Goal: Task Accomplishment & Management: Use online tool/utility

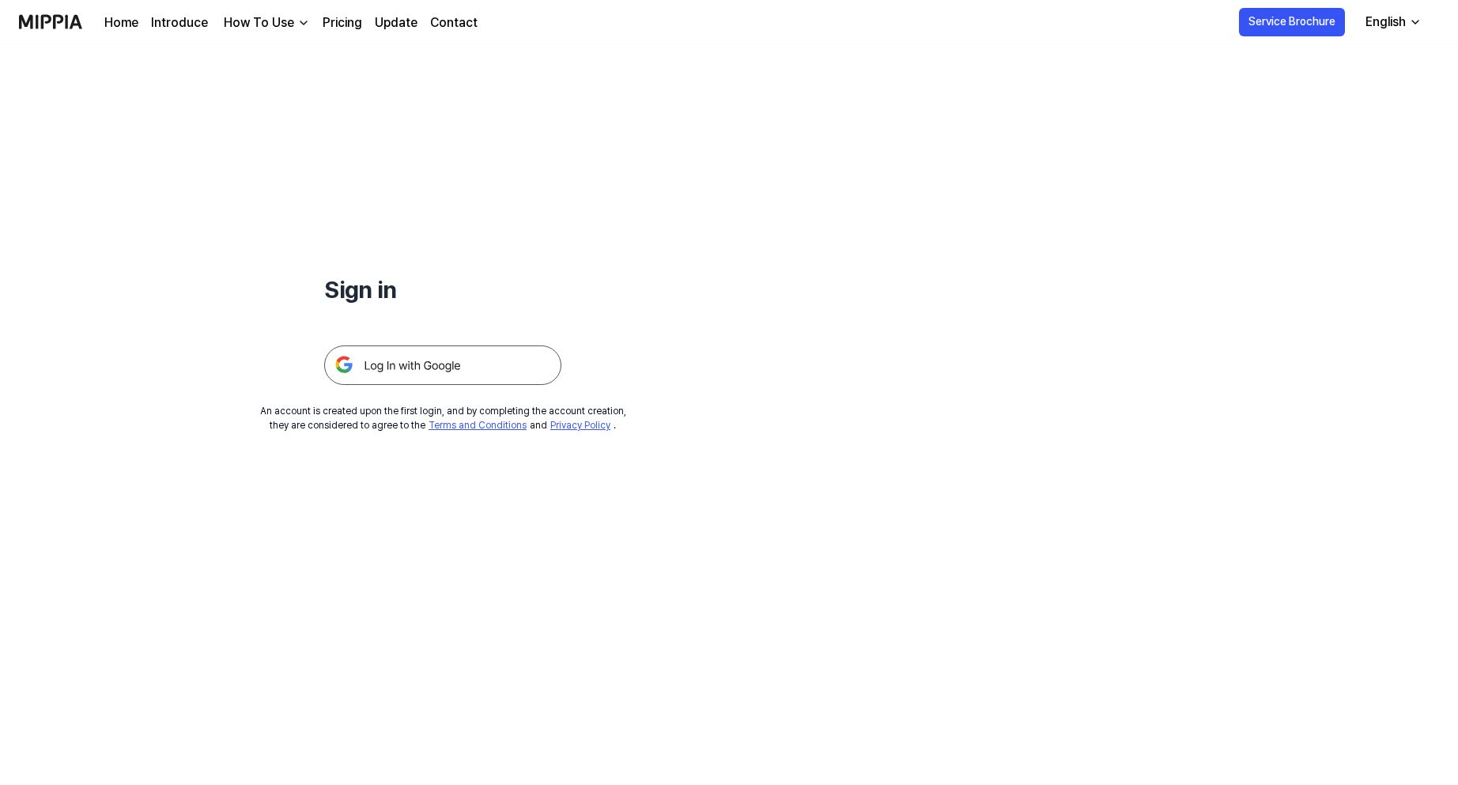
click at [454, 368] on img at bounding box center [442, 366] width 237 height 40
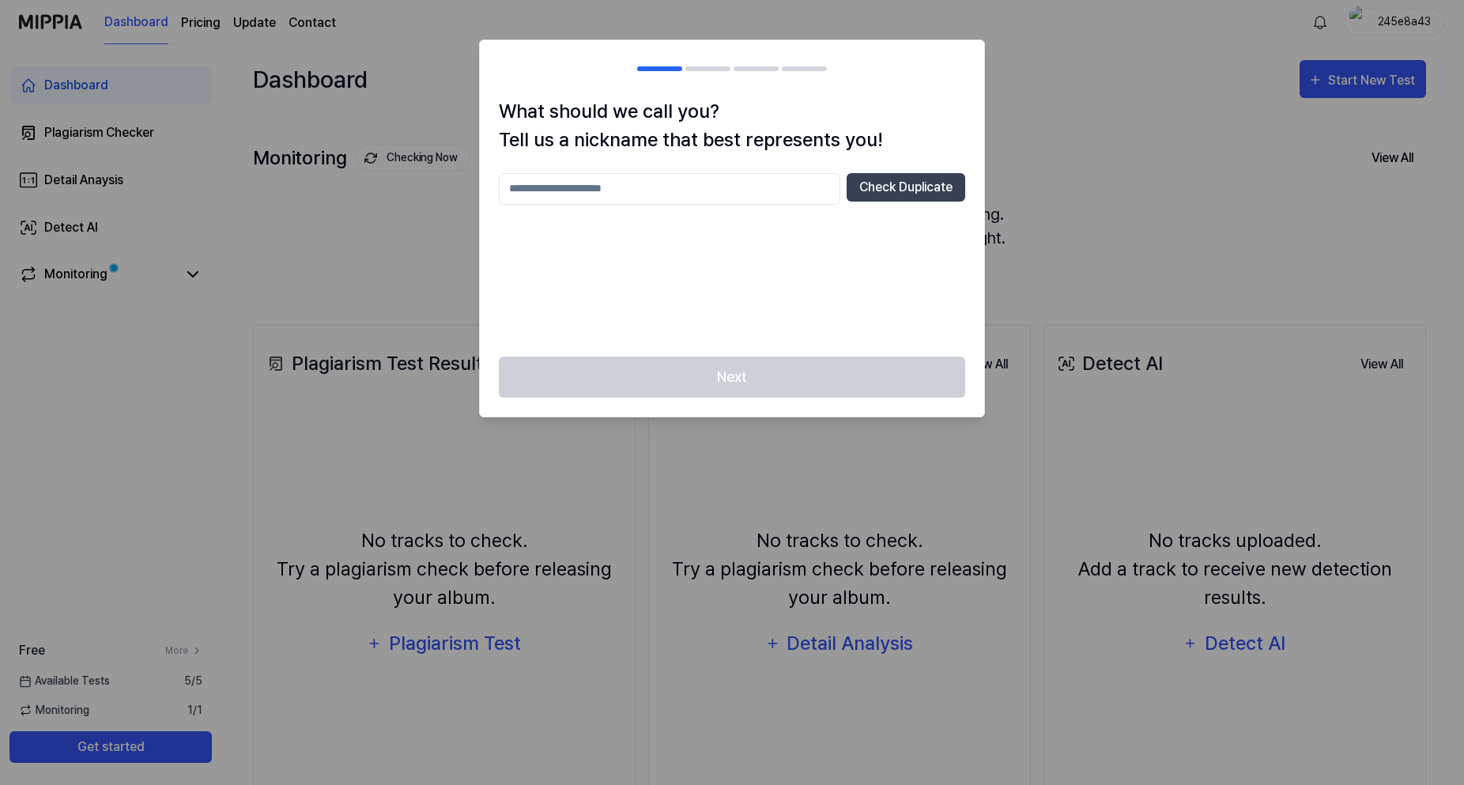
click at [746, 177] on input "text" at bounding box center [670, 189] width 342 height 32
type input "**********"
click at [891, 193] on button "Check Duplicate" at bounding box center [906, 187] width 119 height 28
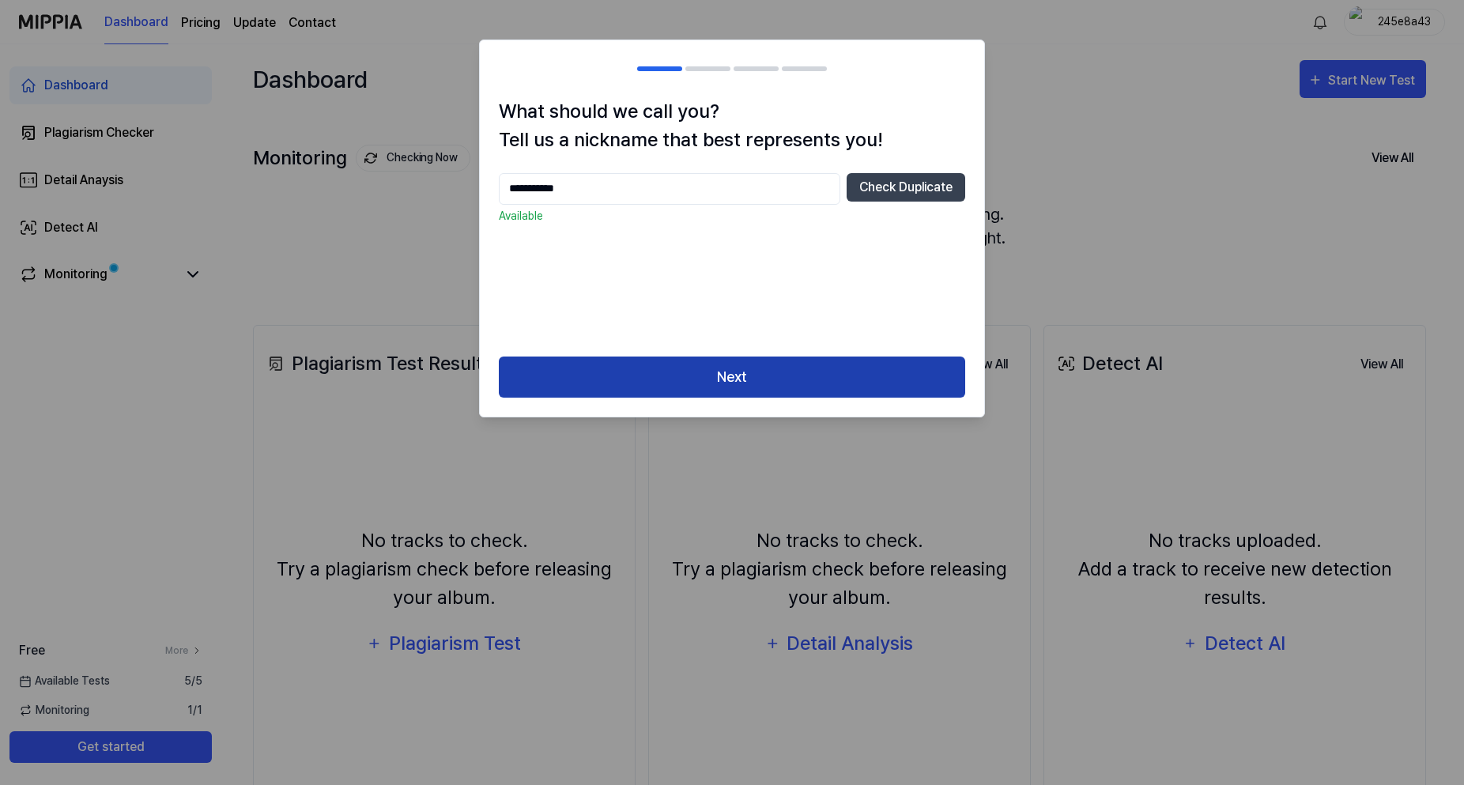
click at [766, 375] on button "Next" at bounding box center [732, 378] width 467 height 42
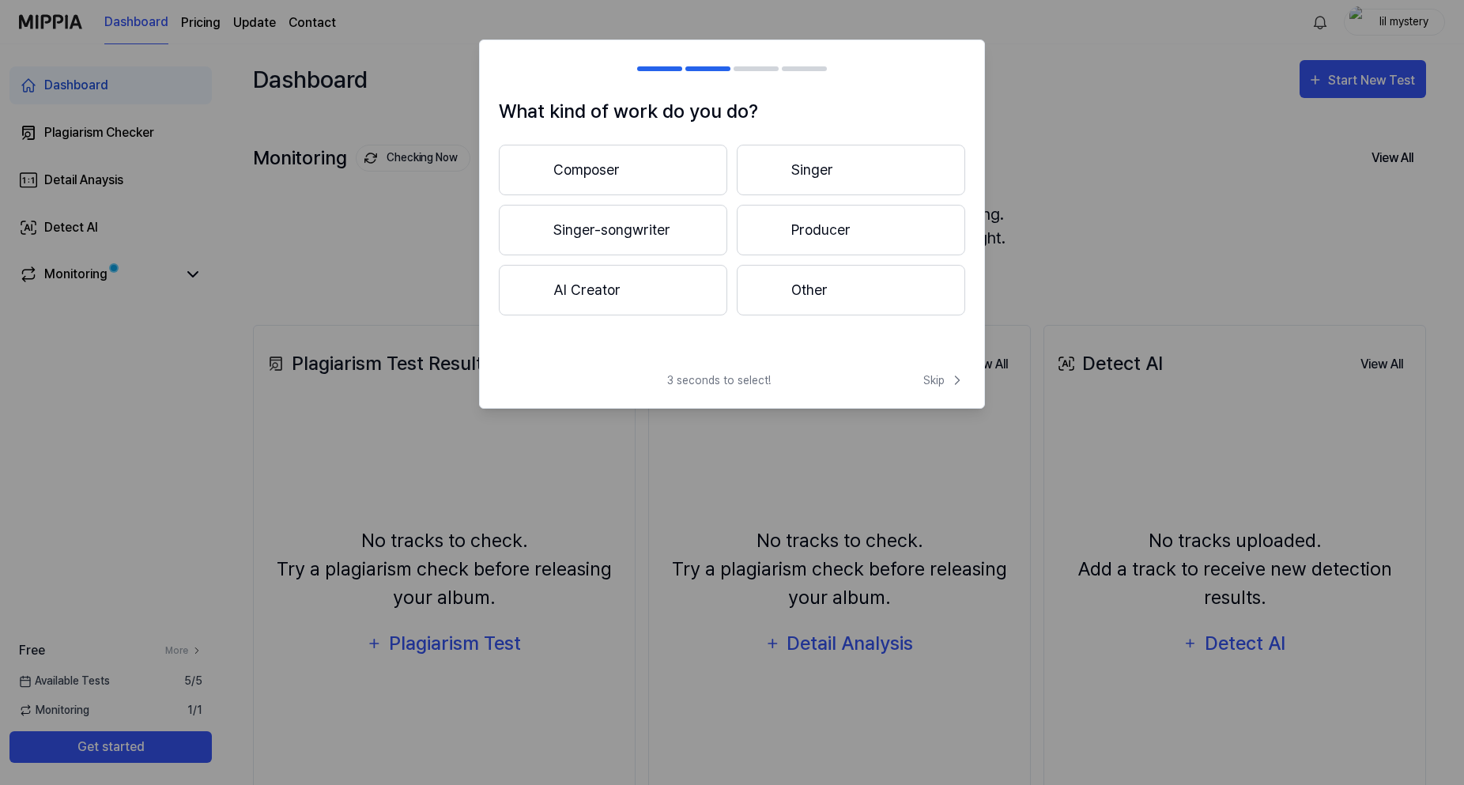
click at [651, 236] on button "Singer-songwriter" at bounding box center [613, 230] width 229 height 51
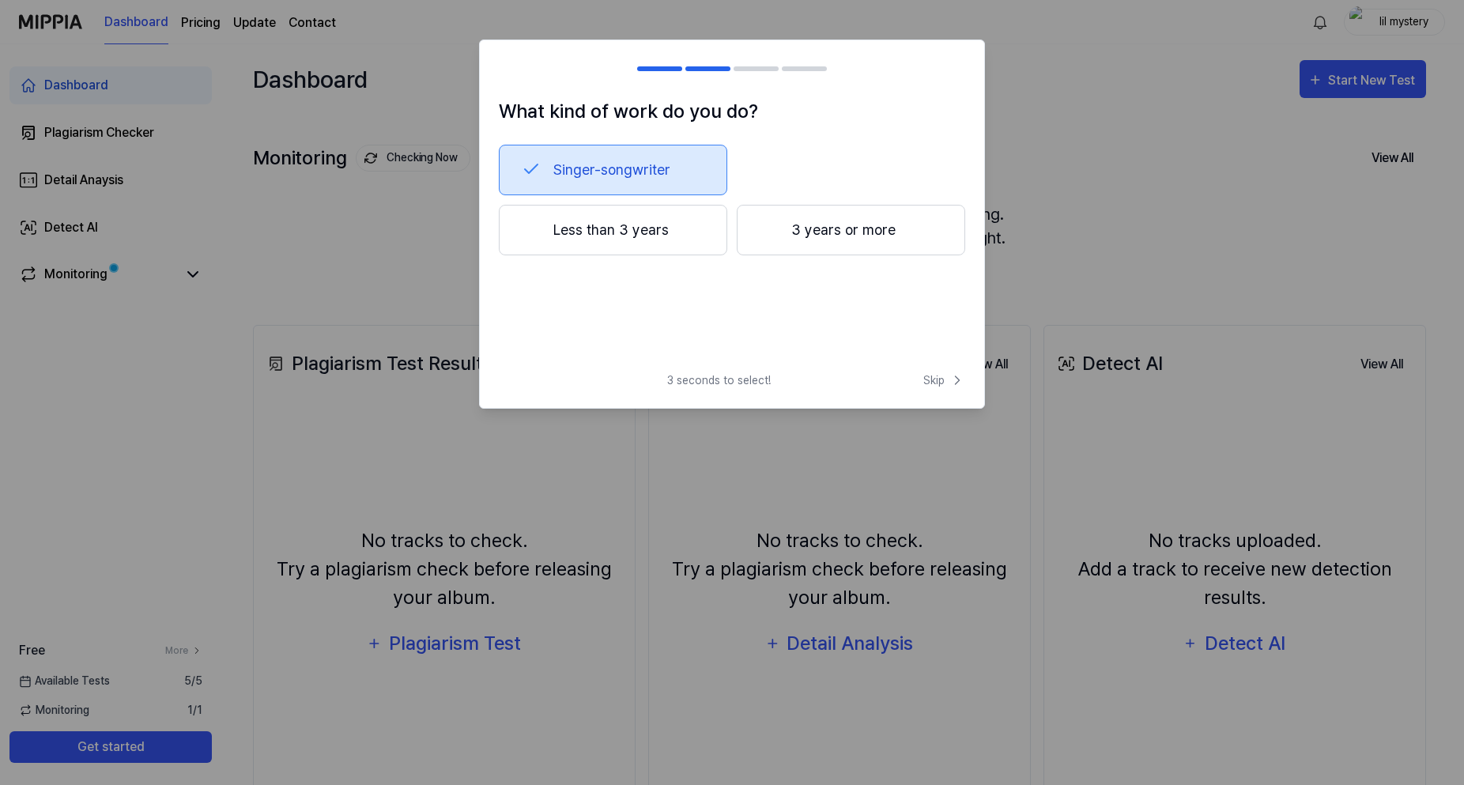
click at [667, 251] on button "Less than 3 years" at bounding box center [613, 230] width 229 height 51
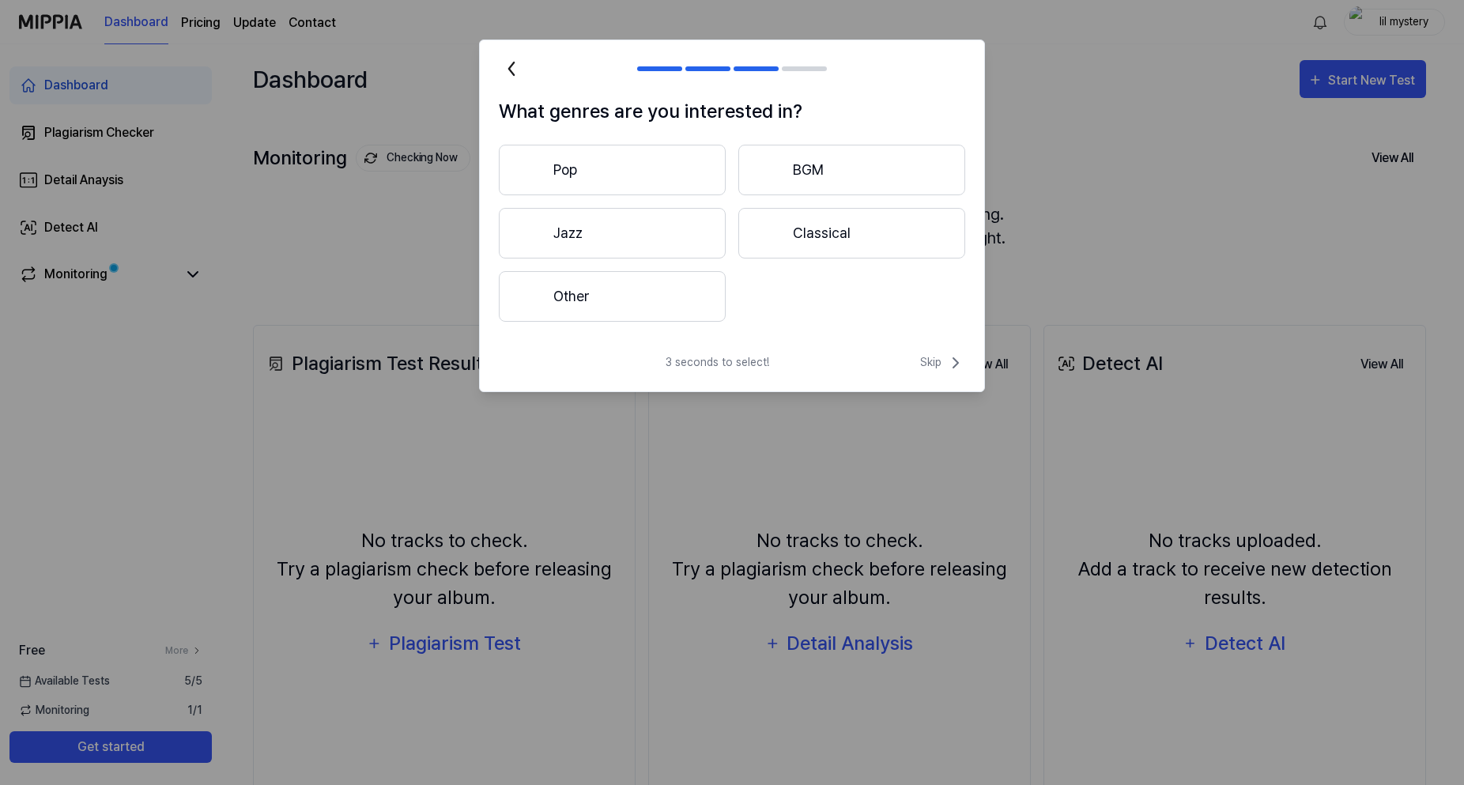
click at [637, 301] on button "Other" at bounding box center [612, 296] width 227 height 51
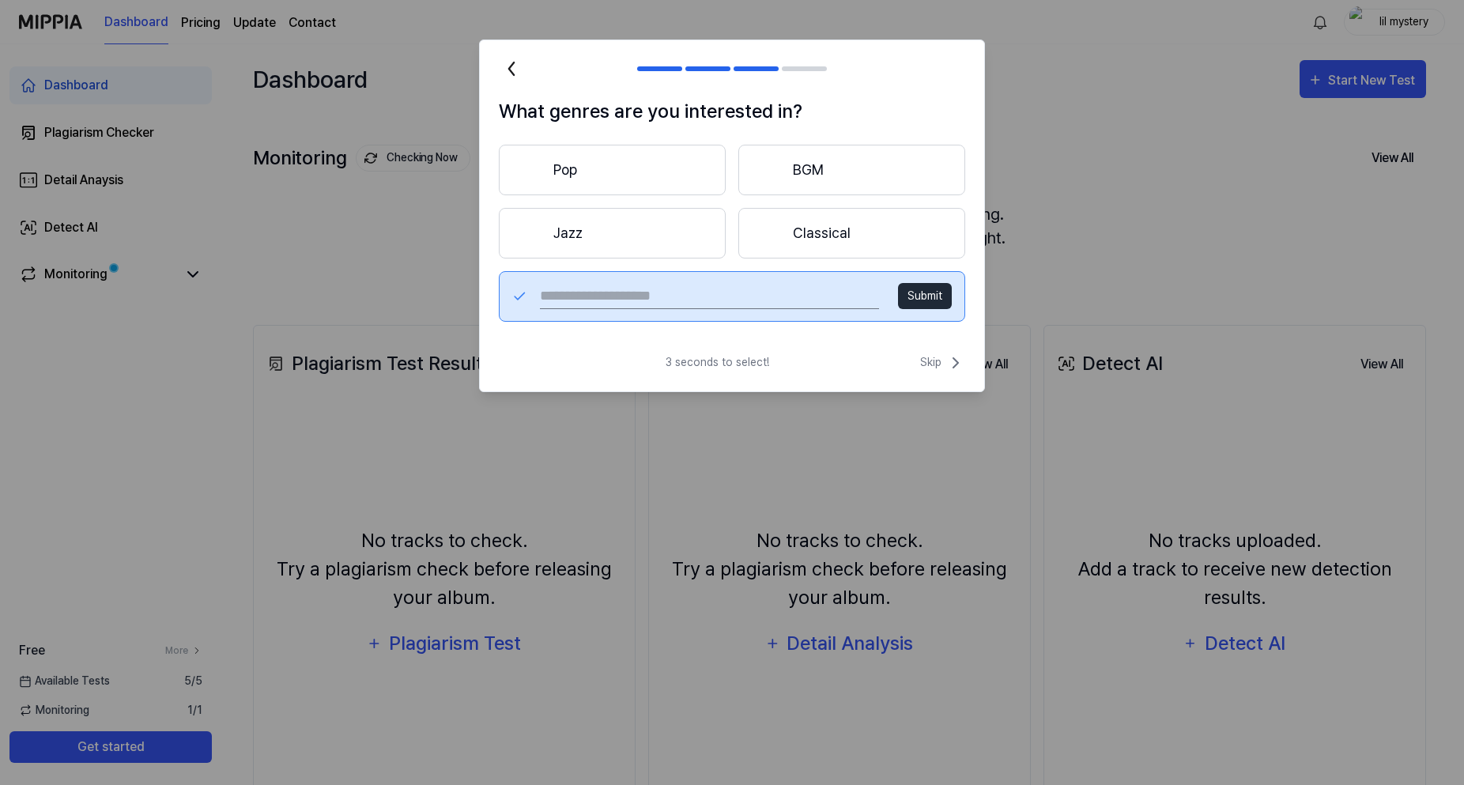
click at [655, 296] on input "text" at bounding box center [709, 296] width 339 height 25
type input "***"
click at [907, 312] on div "*** Submit" at bounding box center [732, 296] width 467 height 51
click at [922, 297] on button "Submit" at bounding box center [925, 296] width 54 height 26
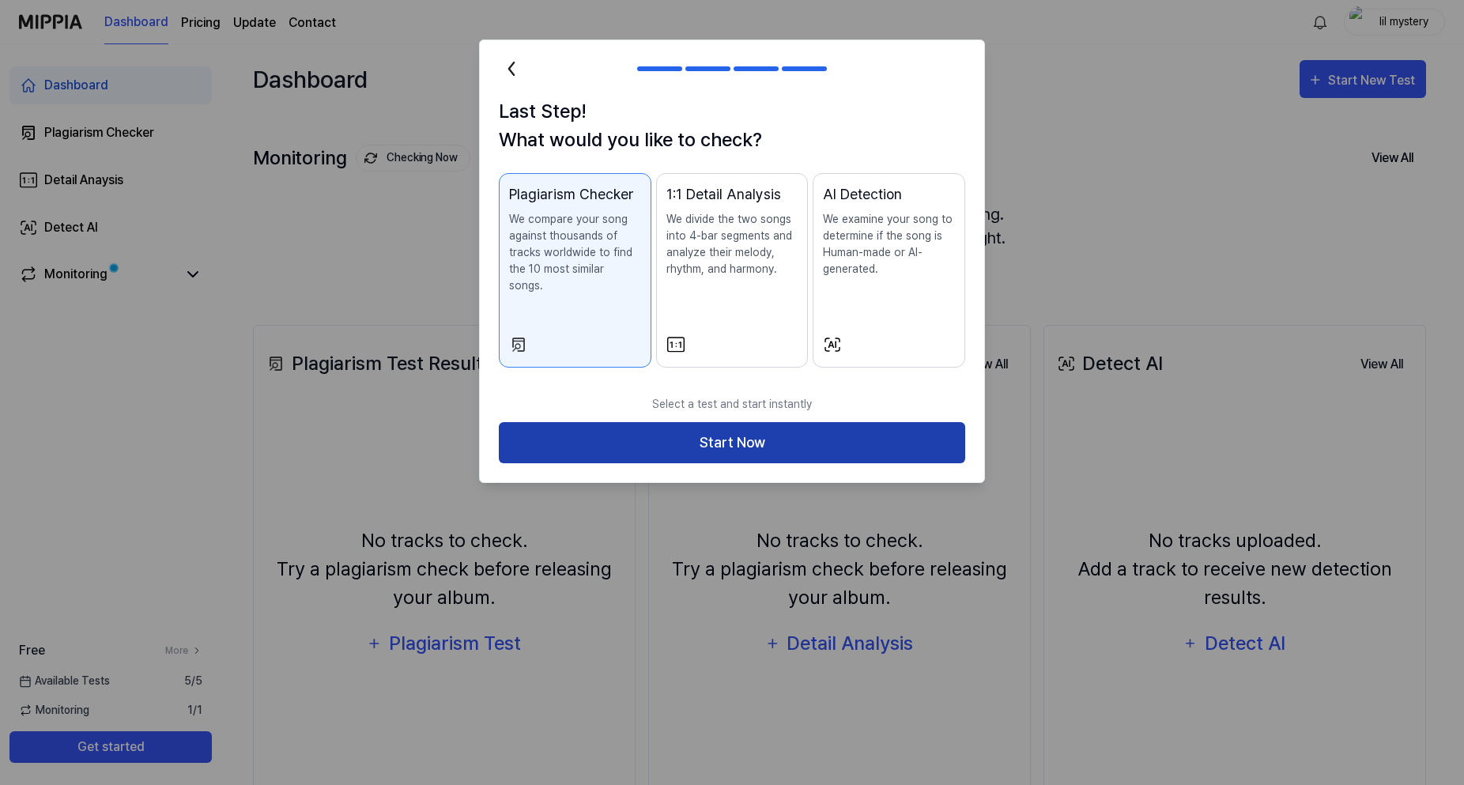
click at [781, 424] on button "Start Now" at bounding box center [732, 443] width 467 height 42
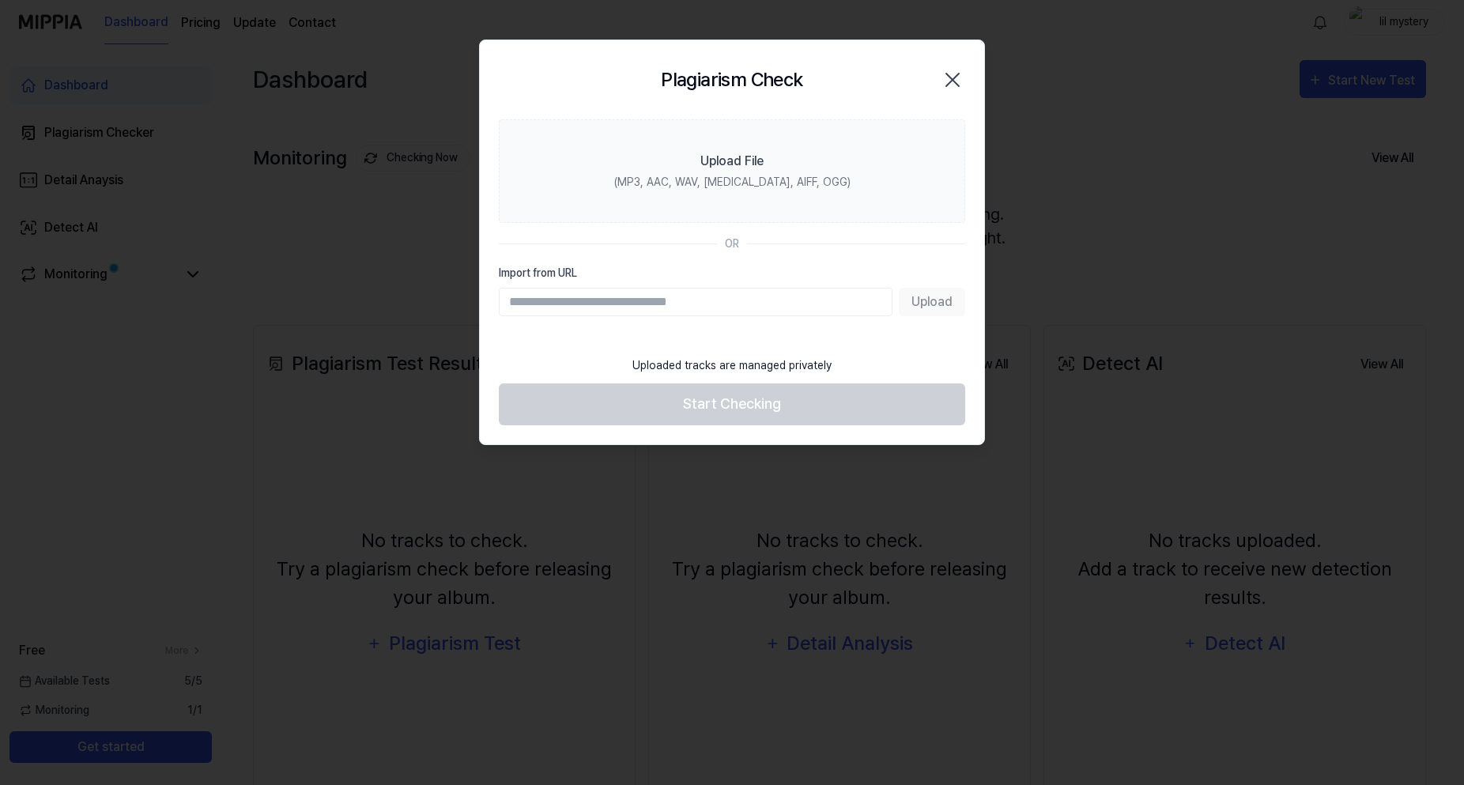
click at [580, 302] on input "Import from URL" at bounding box center [696, 302] width 394 height 28
click at [613, 266] on label "Import from URL" at bounding box center [732, 273] width 467 height 17
click at [613, 288] on input "Import from URL" at bounding box center [696, 302] width 394 height 28
click at [595, 294] on input "Import from URL" at bounding box center [696, 302] width 394 height 28
click at [759, 308] on input "Import from URL" at bounding box center [696, 302] width 394 height 28
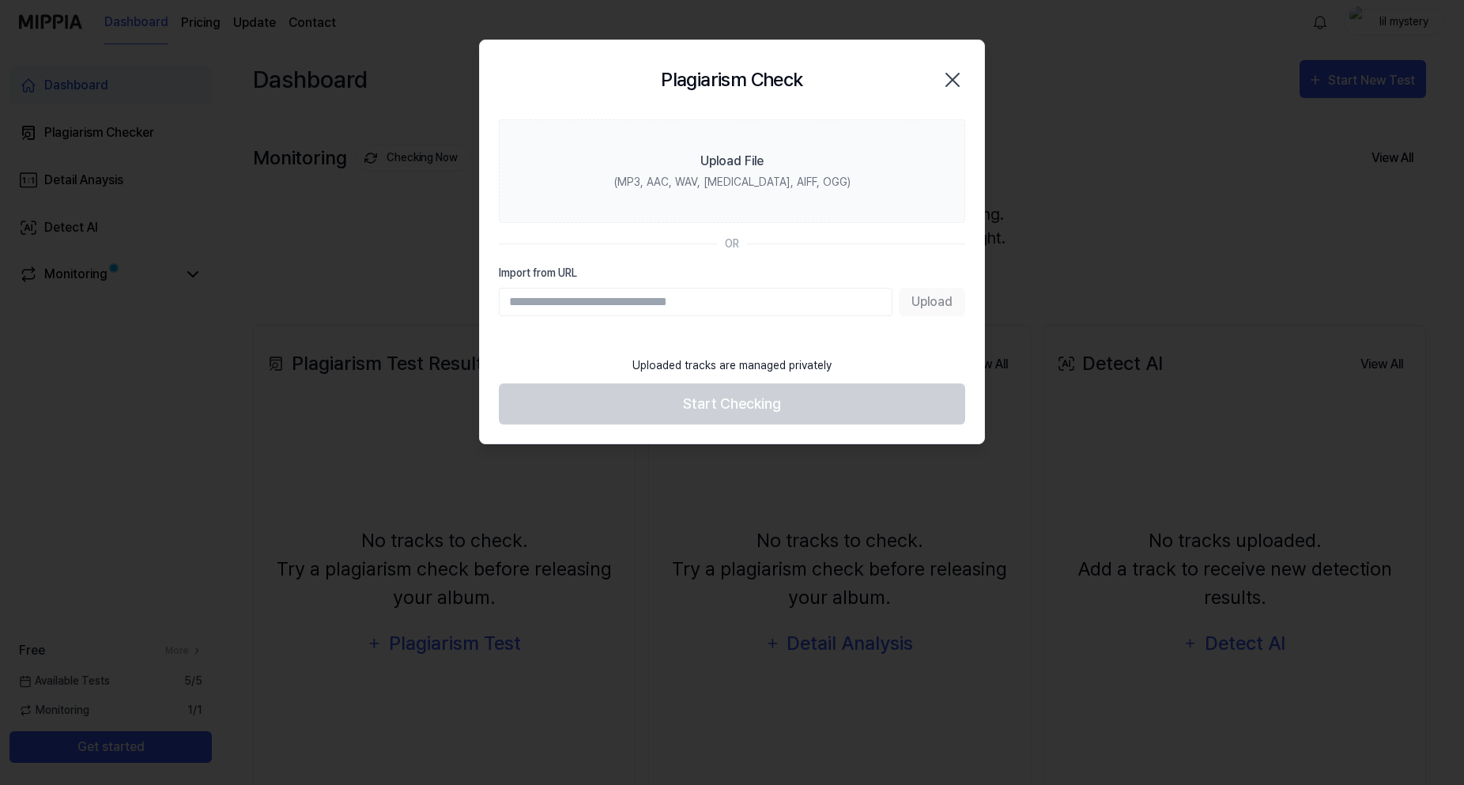
paste input "**********"
type input "**********"
click at [935, 297] on button "Upload" at bounding box center [932, 302] width 66 height 28
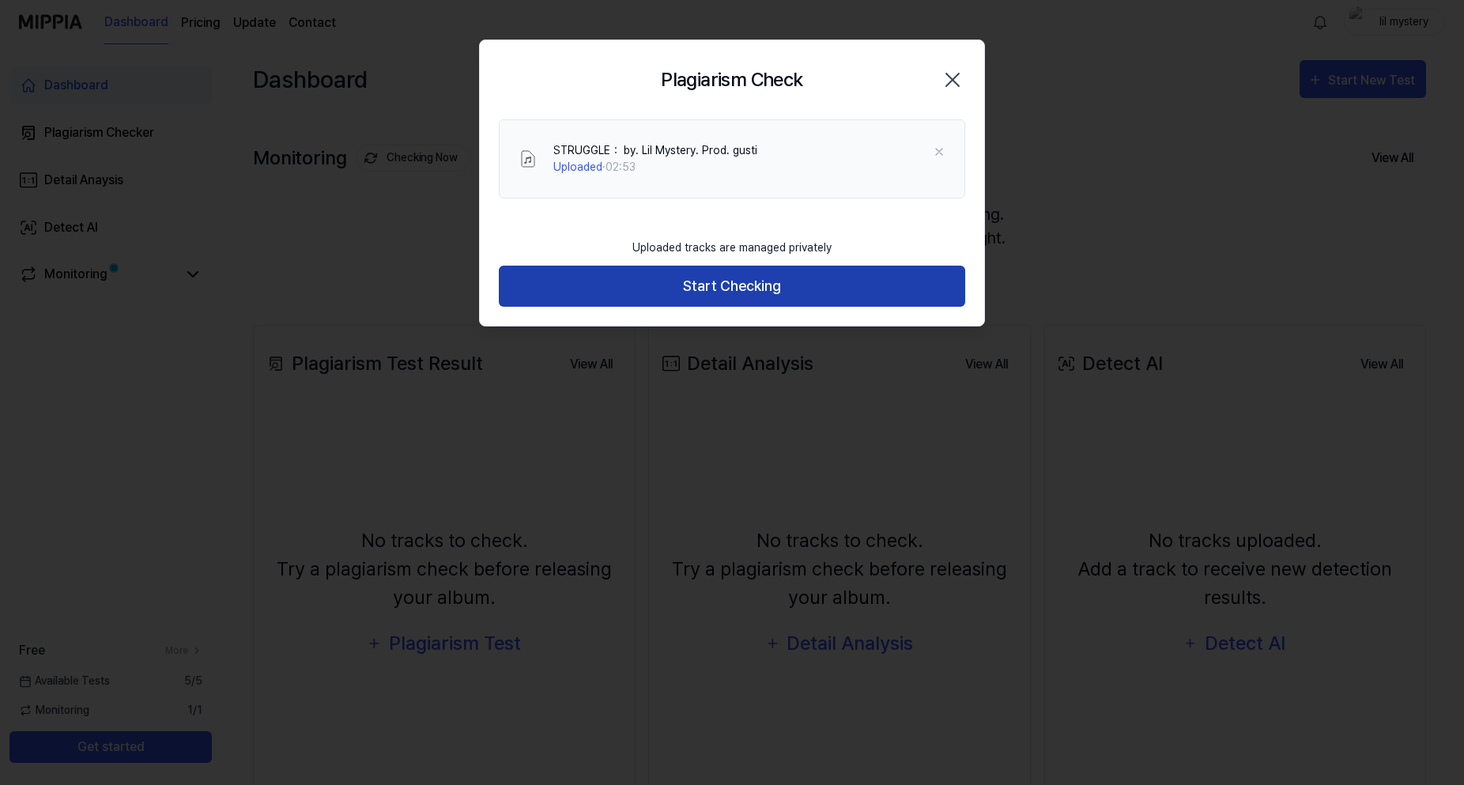
click at [832, 289] on button "Start Checking" at bounding box center [732, 287] width 467 height 42
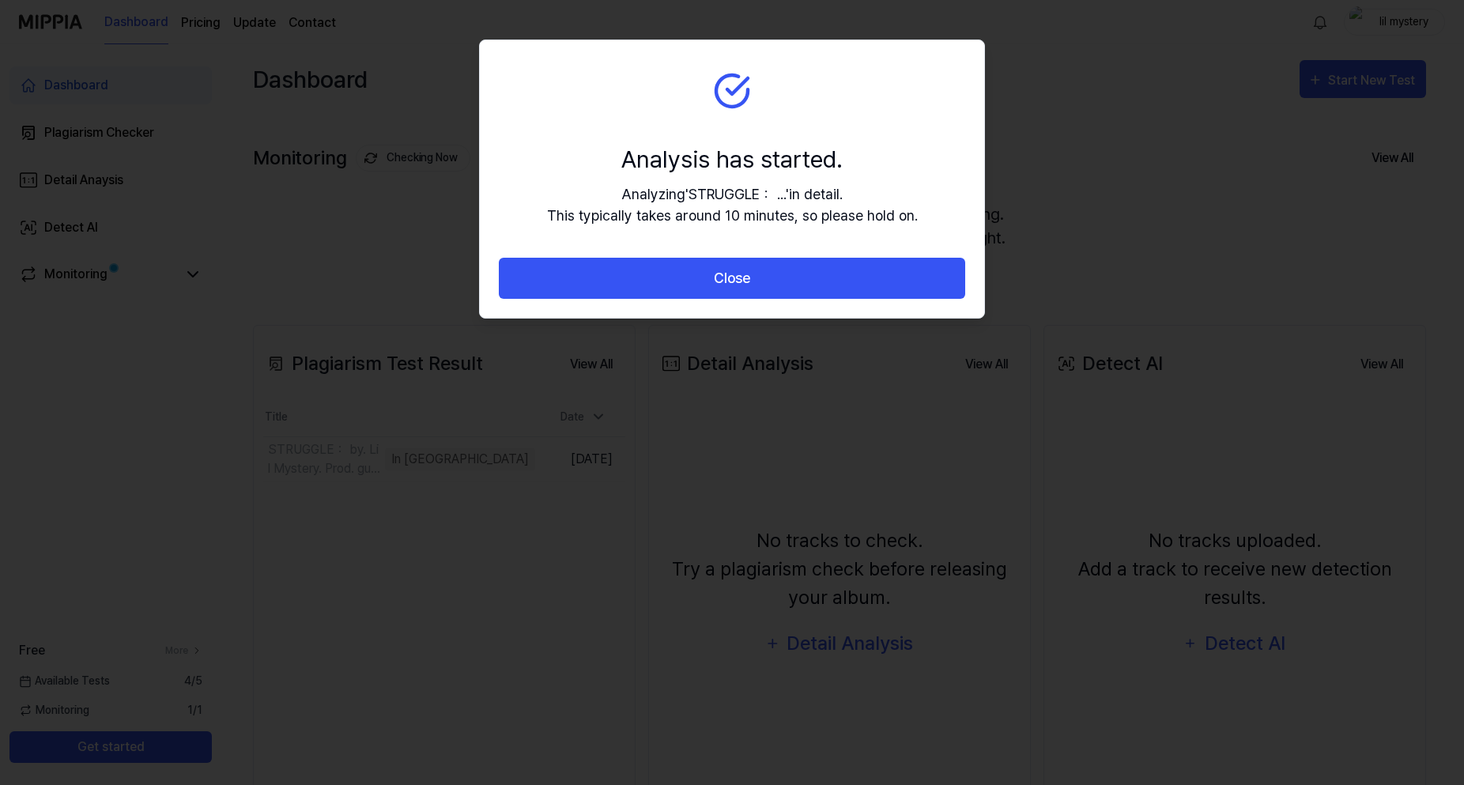
click at [832, 289] on button "Close" at bounding box center [732, 279] width 467 height 42
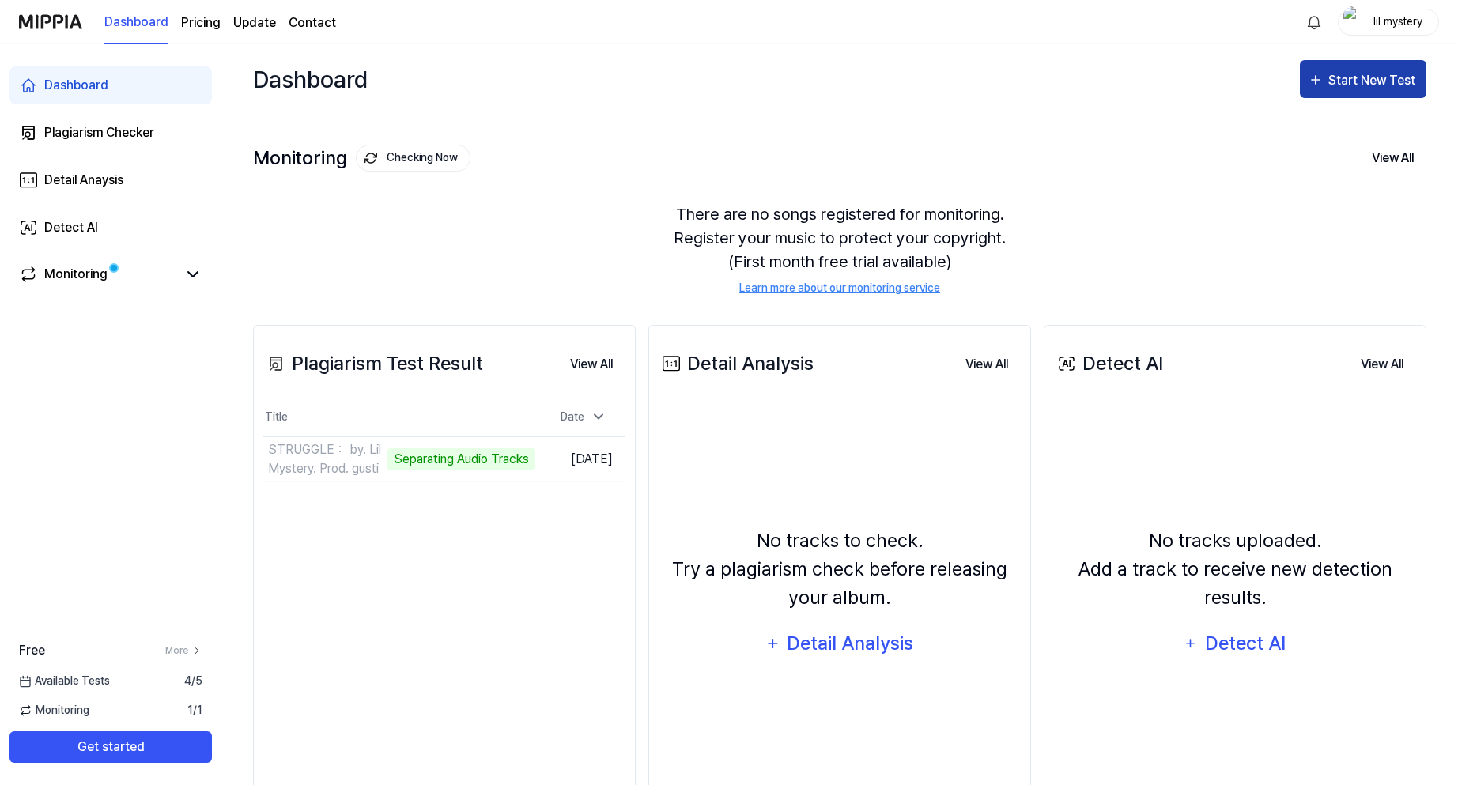
click at [1391, 76] on div "Start New Test" at bounding box center [1373, 80] width 90 height 21
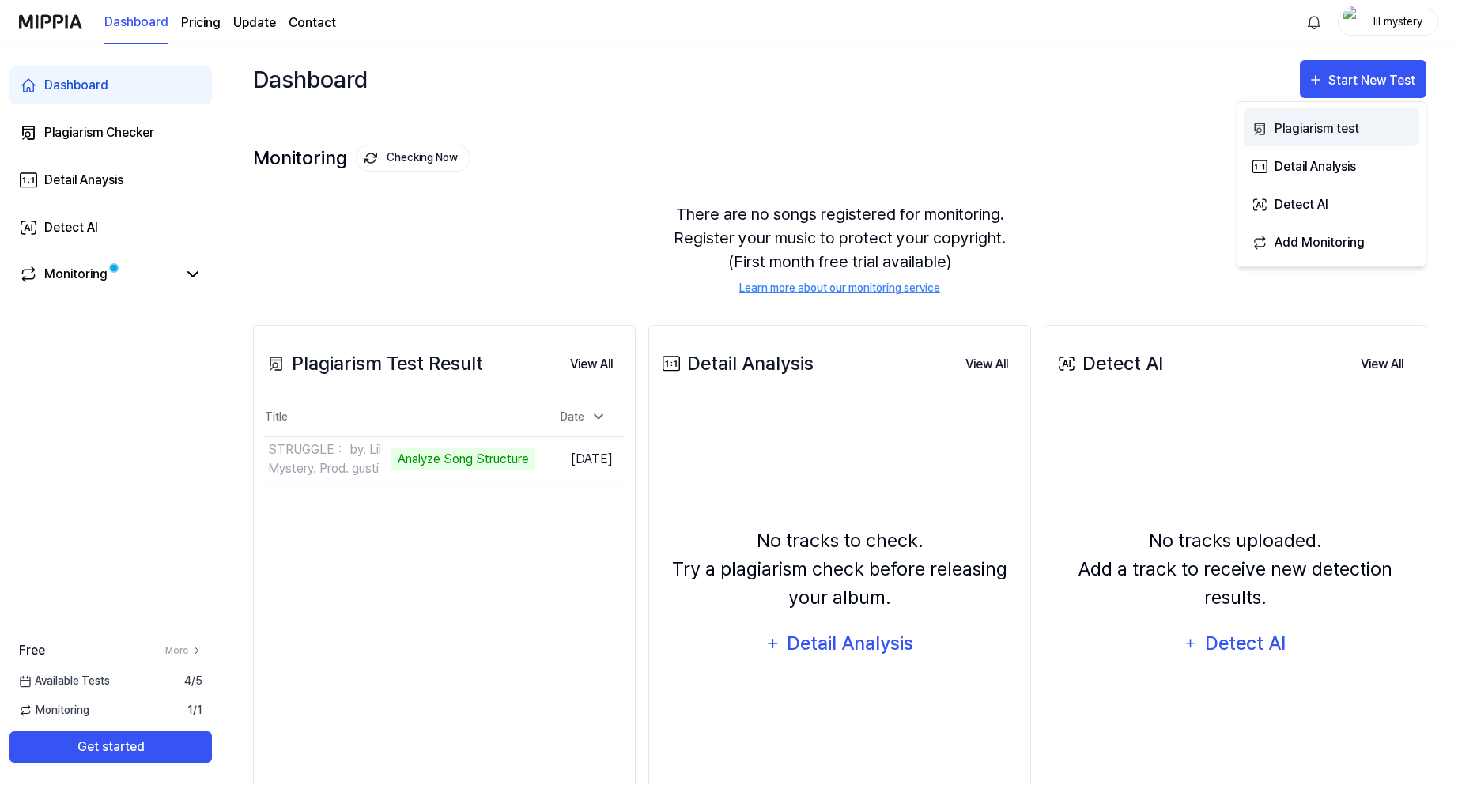
click at [1310, 134] on div "Plagiarism test" at bounding box center [1344, 129] width 138 height 21
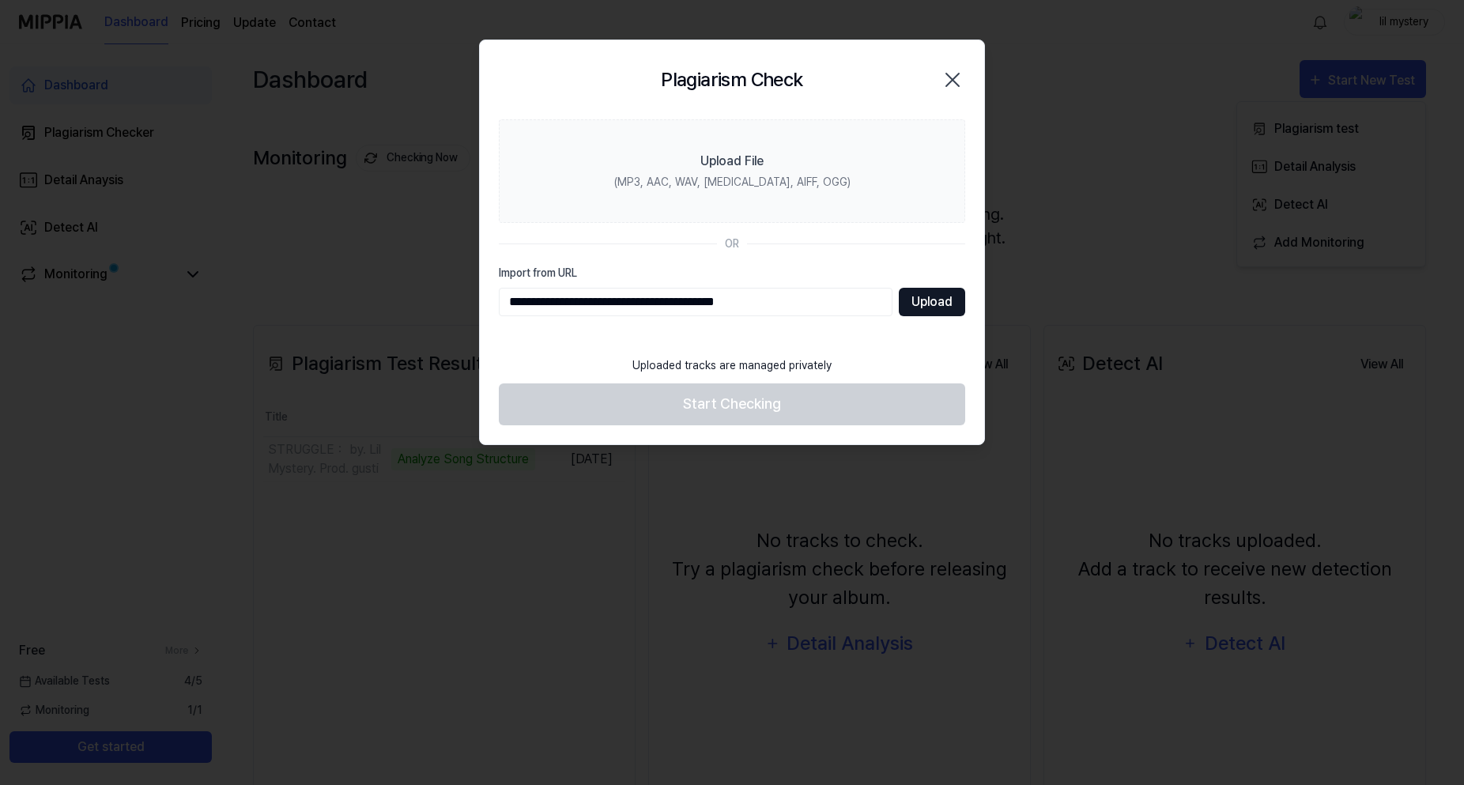
type input "**********"
click at [946, 305] on button "Upload" at bounding box center [932, 302] width 66 height 28
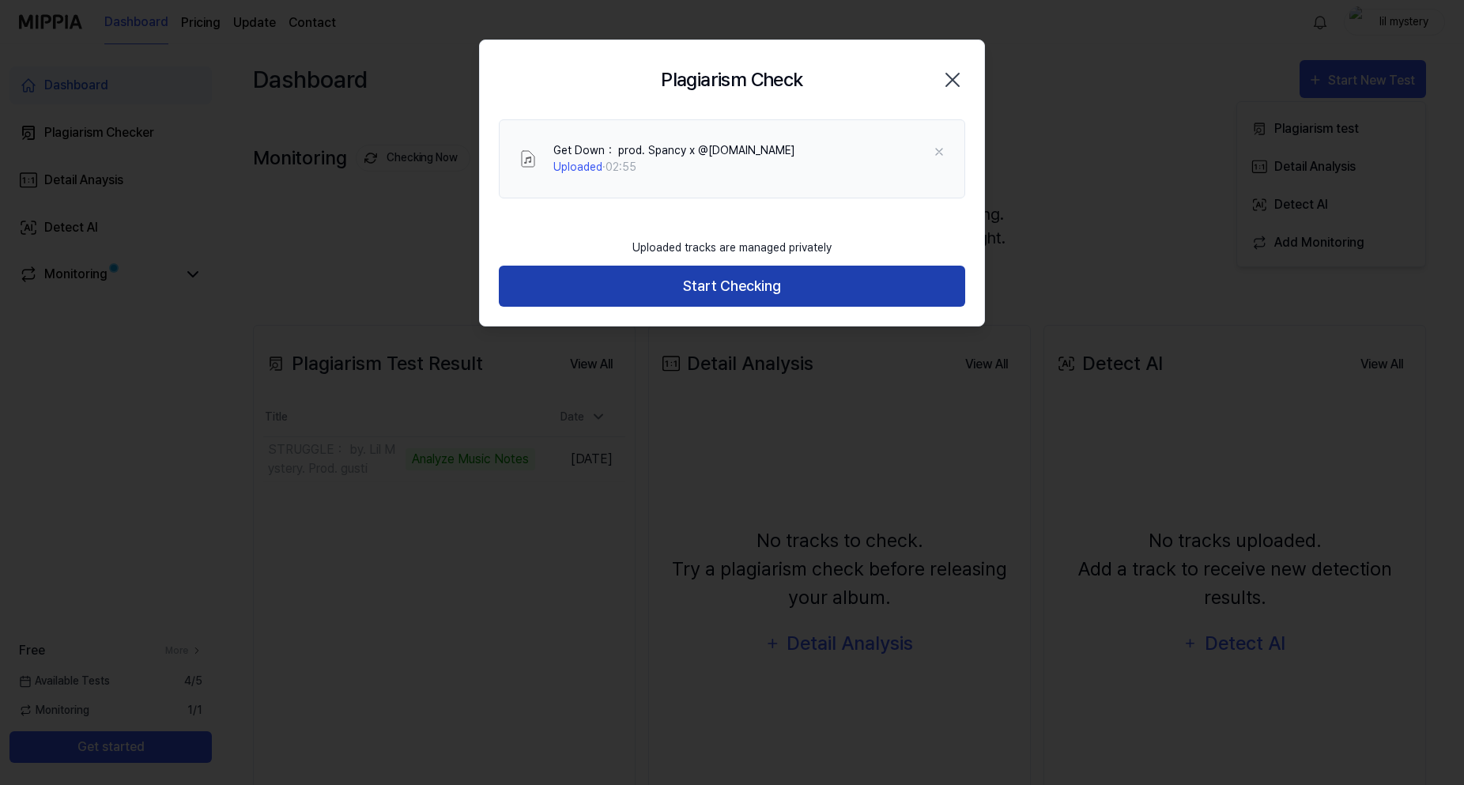
click at [792, 277] on button "Start Checking" at bounding box center [732, 287] width 467 height 42
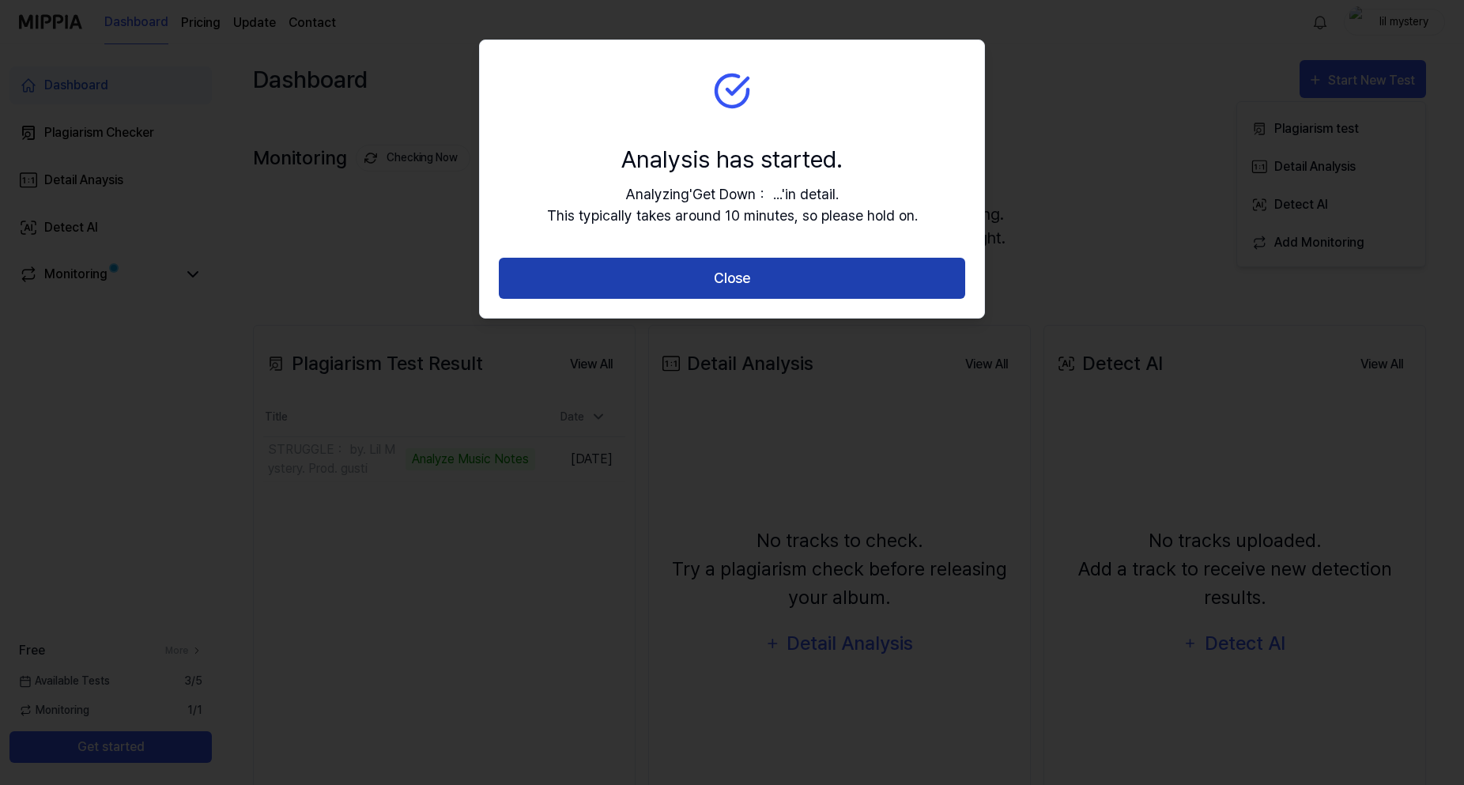
click at [743, 285] on button "Close" at bounding box center [732, 279] width 467 height 42
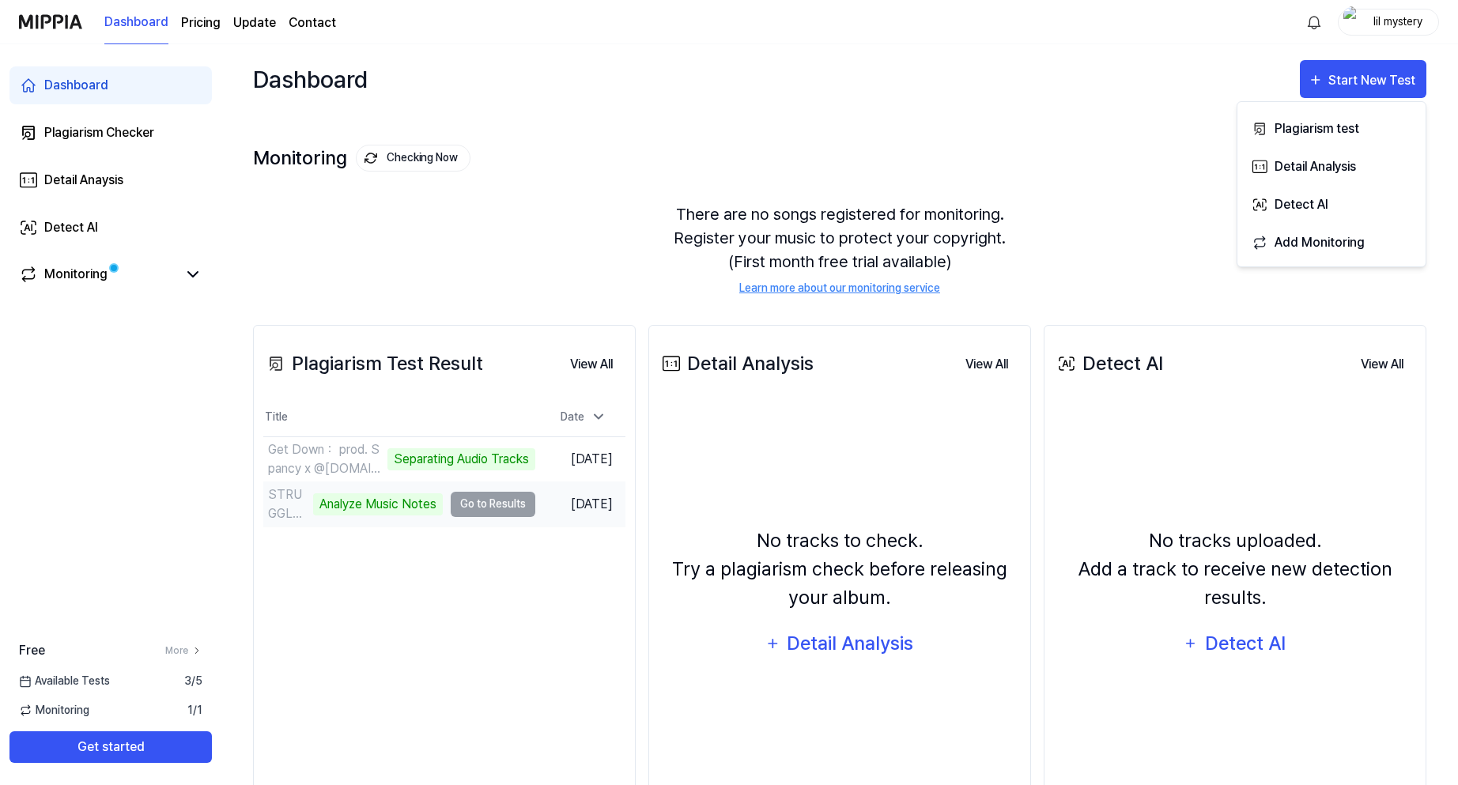
click at [390, 505] on div "Analyze Music Notes" at bounding box center [378, 504] width 130 height 22
click at [491, 506] on td "STRUGGLE： by. Lil Mystery. Prod. gusti Analyze Music Notes Go to Results" at bounding box center [399, 504] width 272 height 44
click at [504, 501] on td "STRUGGLE： by. Lil Mystery. Prod. gusti Analyze Music Notes Go to Results" at bounding box center [399, 504] width 272 height 44
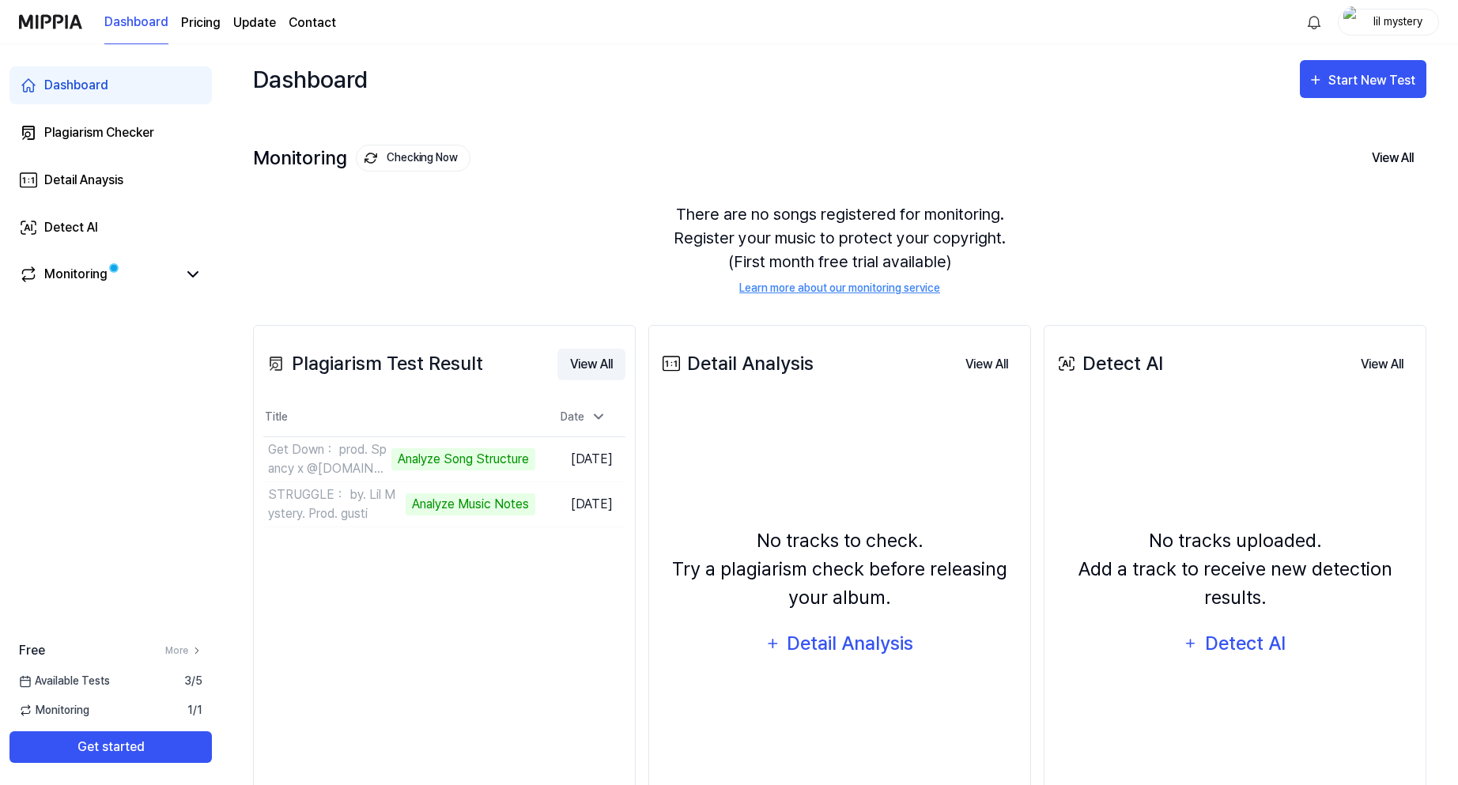
click at [583, 363] on button "View All" at bounding box center [591, 365] width 68 height 32
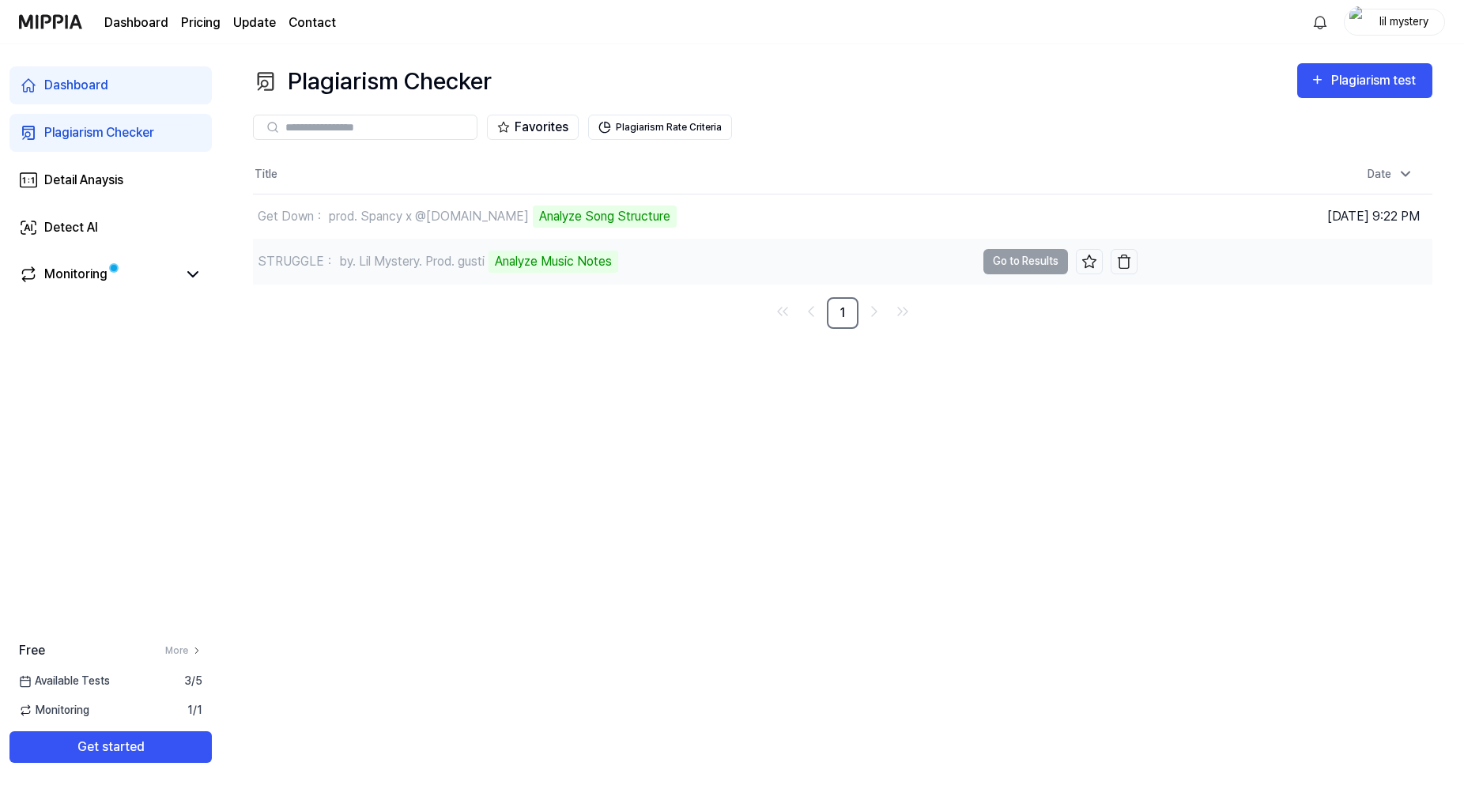
click at [540, 266] on div "Analyze Music Notes" at bounding box center [554, 262] width 130 height 22
click at [192, 278] on icon at bounding box center [192, 274] width 19 height 19
